Goal: Register for event/course

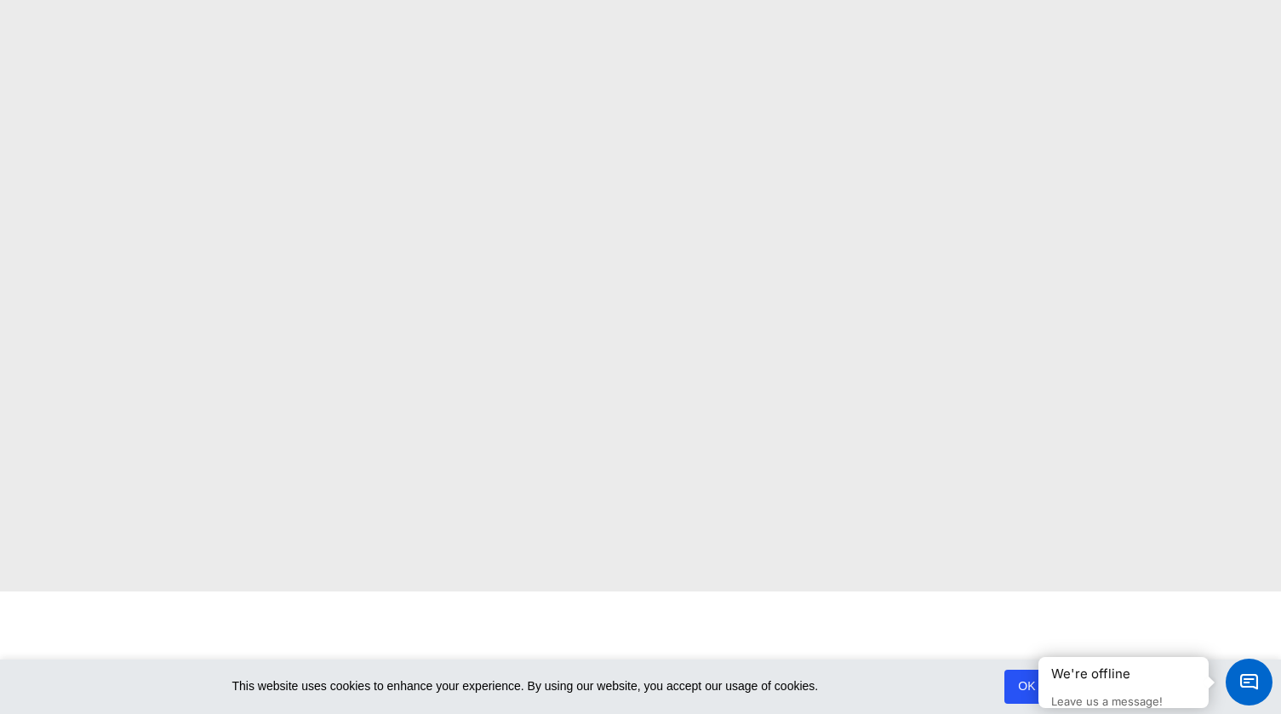
scroll to position [85, 0]
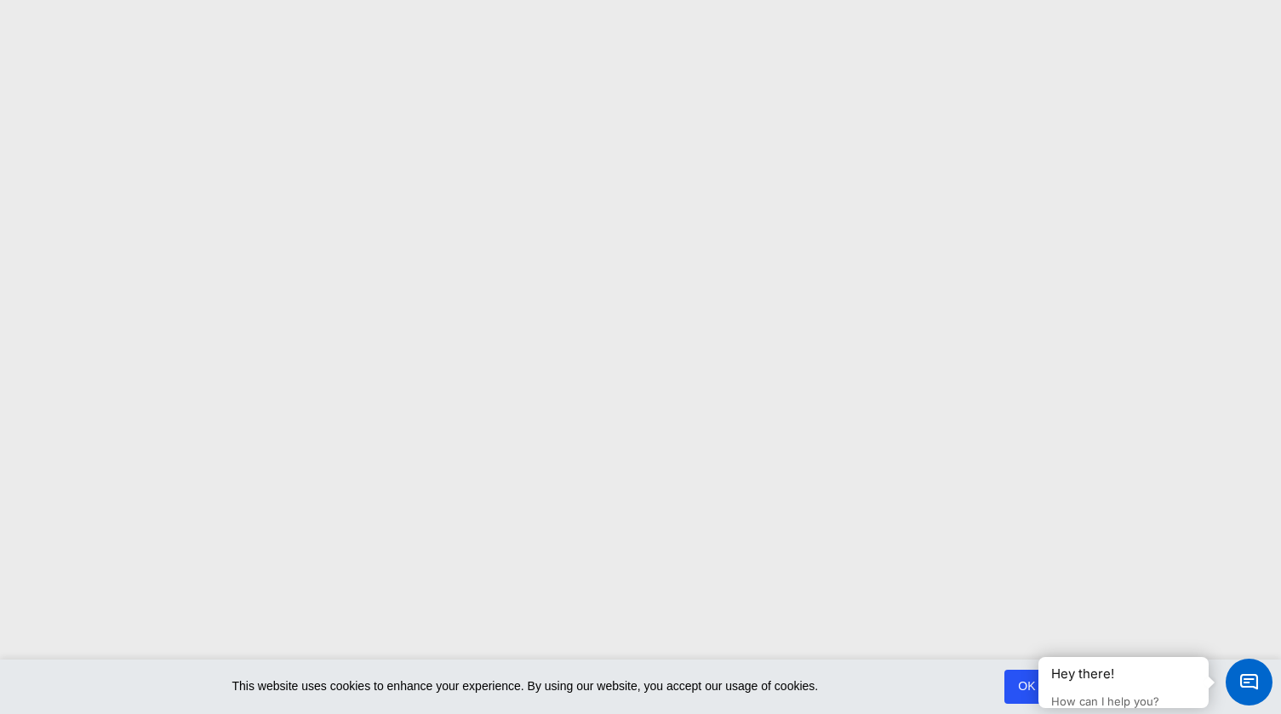
scroll to position [85, 0]
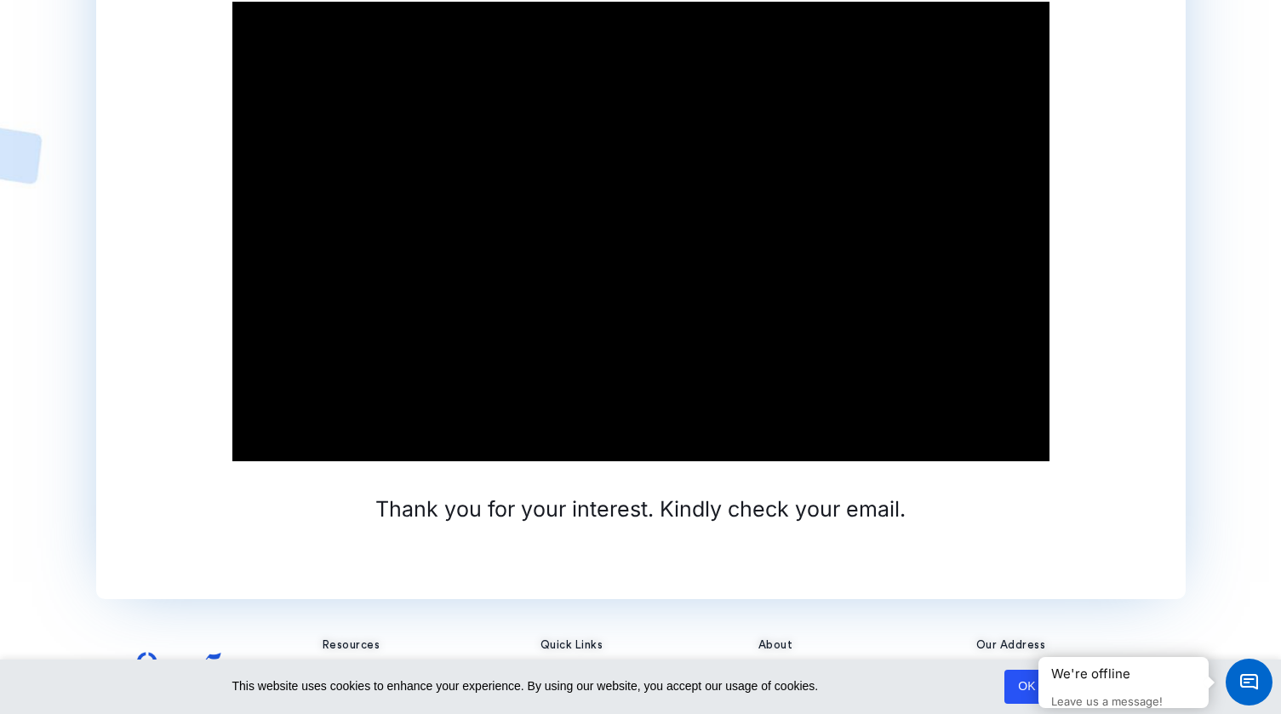
scroll to position [255, 0]
